Goal: Book appointment/travel/reservation

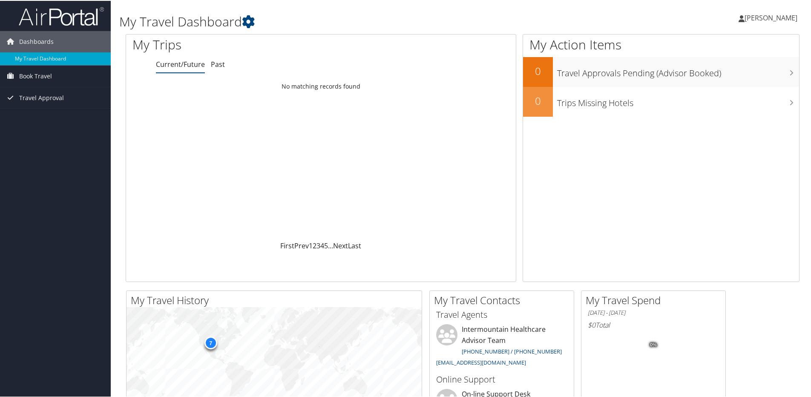
click at [760, 17] on span "[PERSON_NAME]" at bounding box center [771, 16] width 53 height 9
click at [41, 78] on span "Book Travel" at bounding box center [35, 75] width 33 height 21
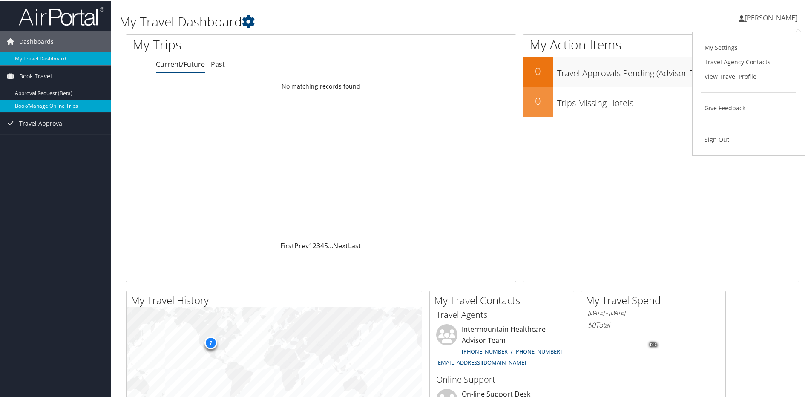
click at [49, 104] on link "Book/Manage Online Trips" at bounding box center [55, 105] width 111 height 13
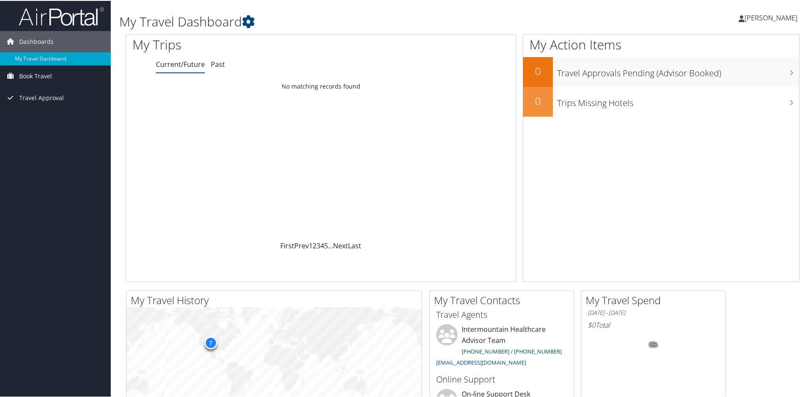
click at [757, 18] on span "[PERSON_NAME]" at bounding box center [771, 16] width 53 height 9
click at [32, 77] on span "Book Travel" at bounding box center [35, 75] width 33 height 21
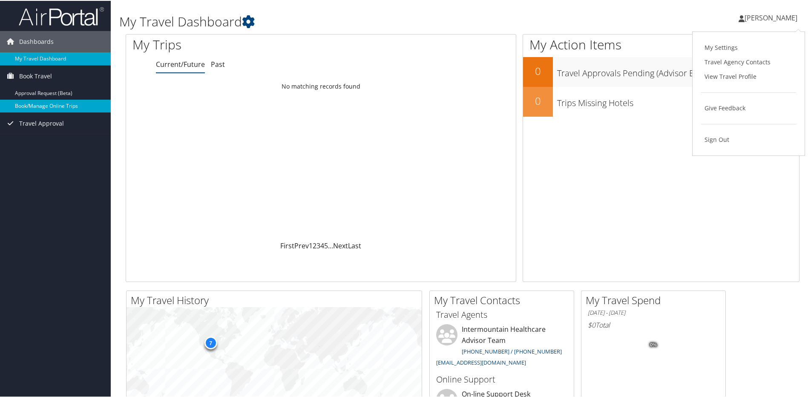
click at [34, 104] on link "Book/Manage Online Trips" at bounding box center [55, 105] width 111 height 13
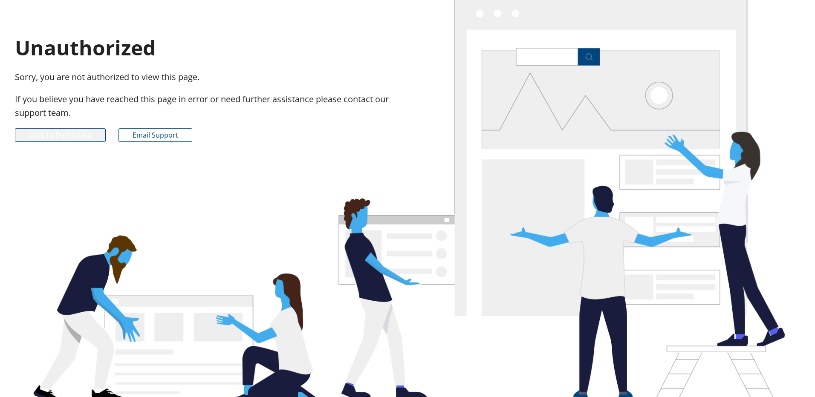
click at [60, 136] on link "Back to Dashboard" at bounding box center [60, 135] width 91 height 14
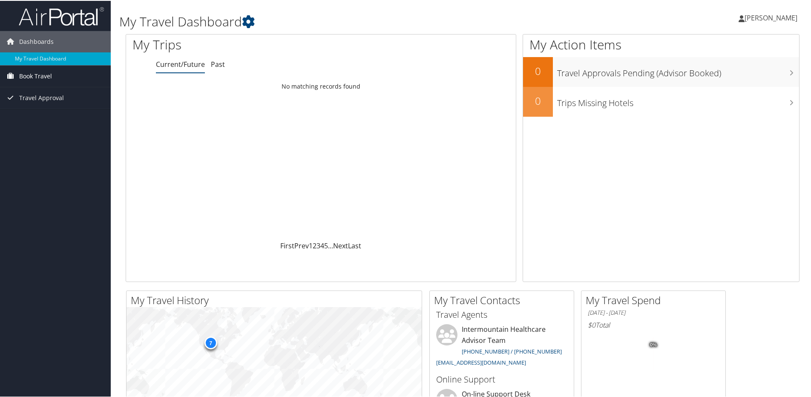
click at [34, 73] on span "Book Travel" at bounding box center [35, 75] width 33 height 21
click at [35, 101] on link "Book/Manage Online Trips" at bounding box center [55, 105] width 111 height 13
